Goal: Obtain resource: Download file/media

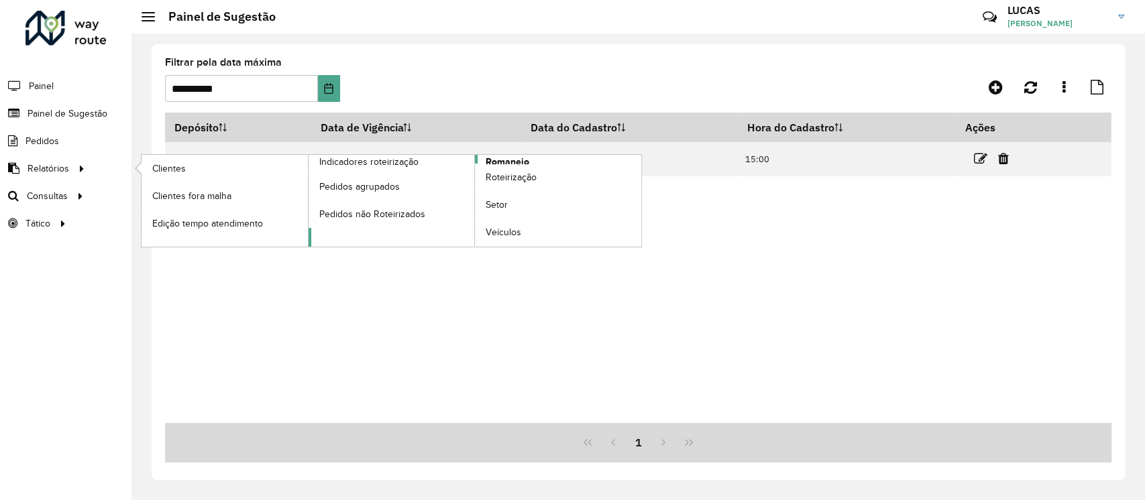
click at [509, 159] on span "Romaneio" at bounding box center [508, 162] width 44 height 14
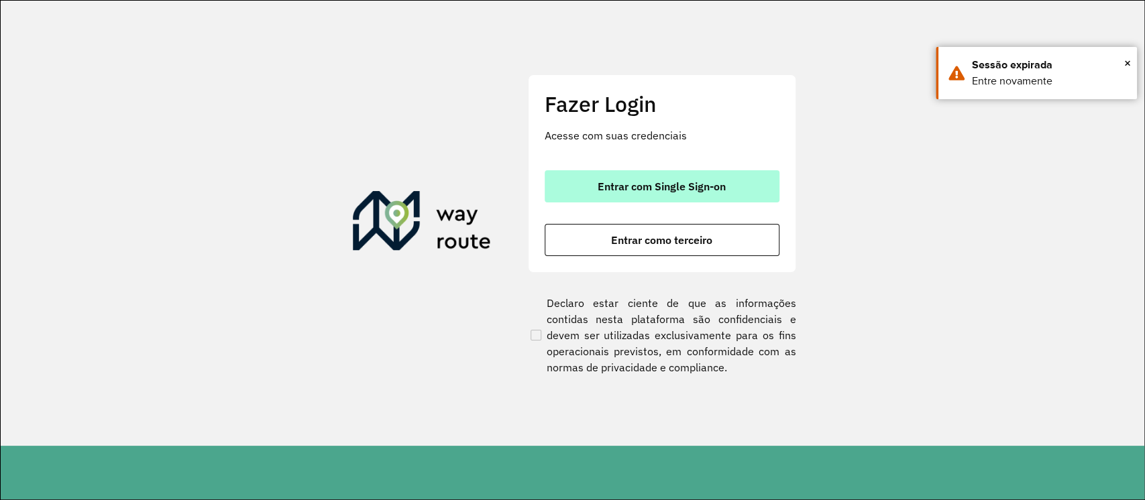
click at [703, 190] on span "Entrar com Single Sign-on" at bounding box center [661, 186] width 128 height 11
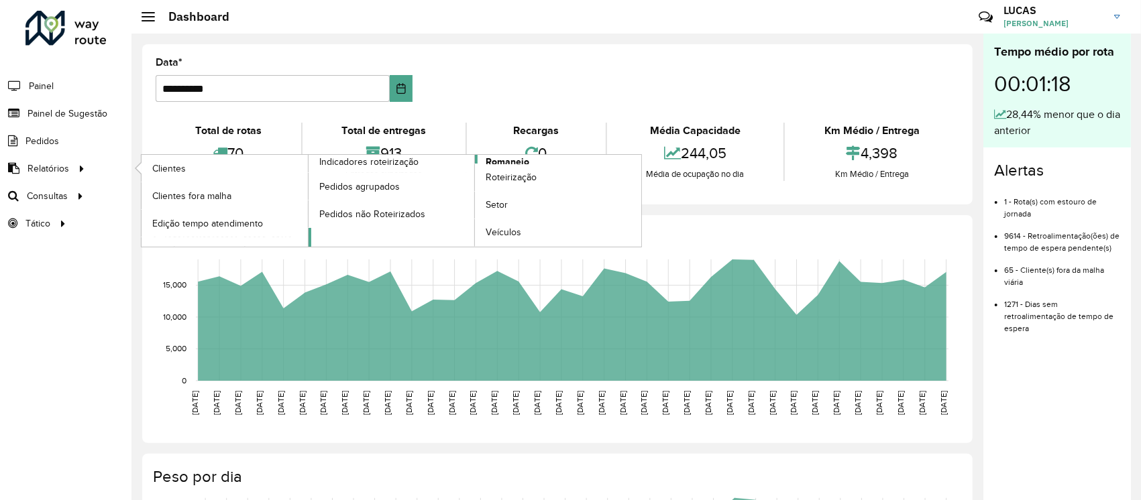
click at [505, 161] on span "Romaneio" at bounding box center [508, 162] width 44 height 14
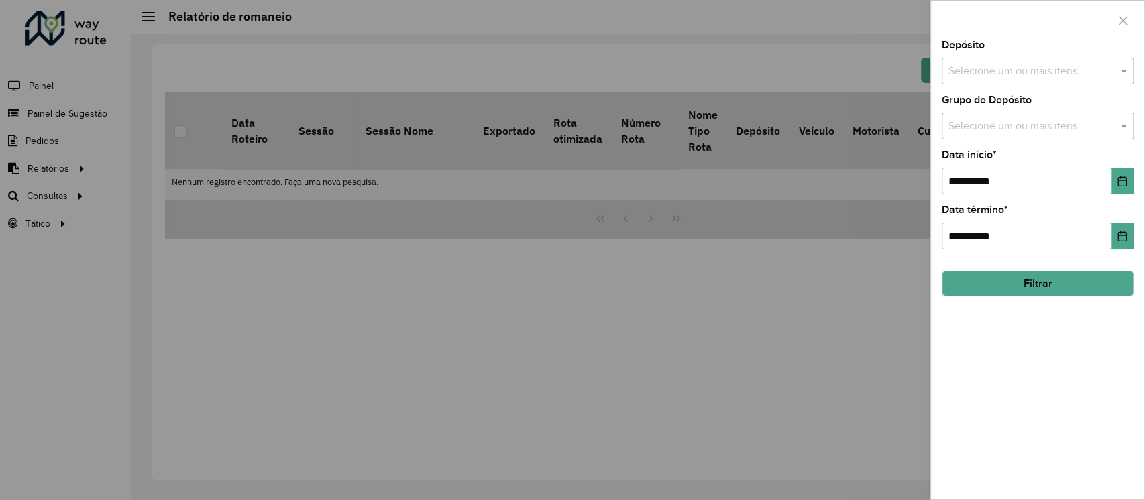
click at [1004, 64] on input "text" at bounding box center [1031, 72] width 172 height 16
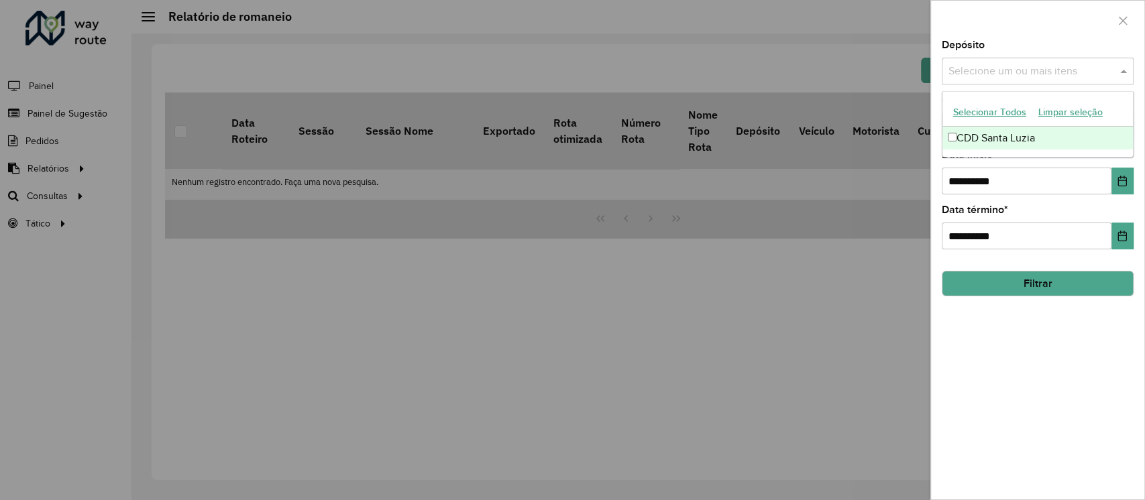
click at [996, 134] on div "CDD Santa Luzia" at bounding box center [1037, 138] width 190 height 23
click at [1016, 279] on button "Filtrar" at bounding box center [1038, 283] width 192 height 25
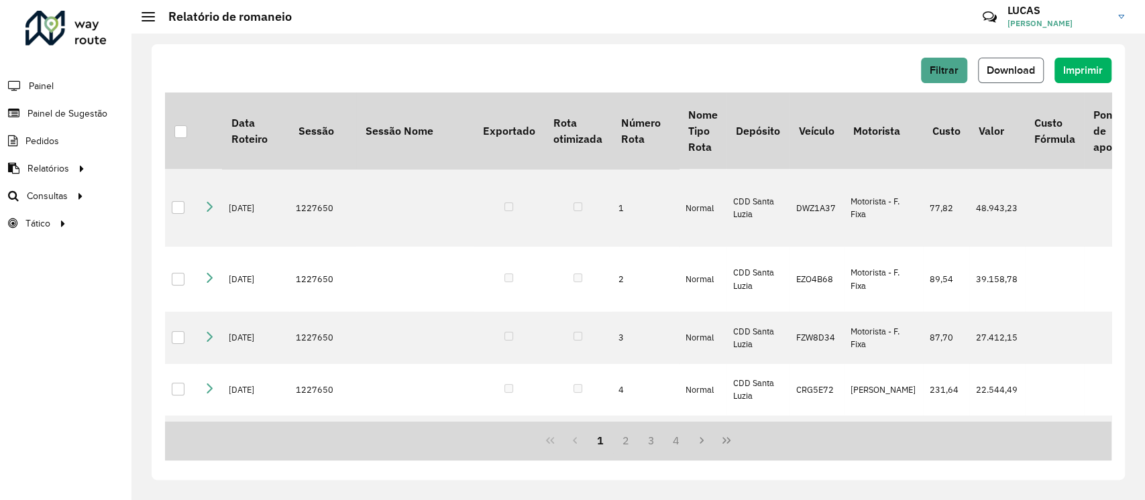
click at [1007, 76] on span "Download" at bounding box center [1010, 69] width 48 height 11
